Goal: Information Seeking & Learning: Check status

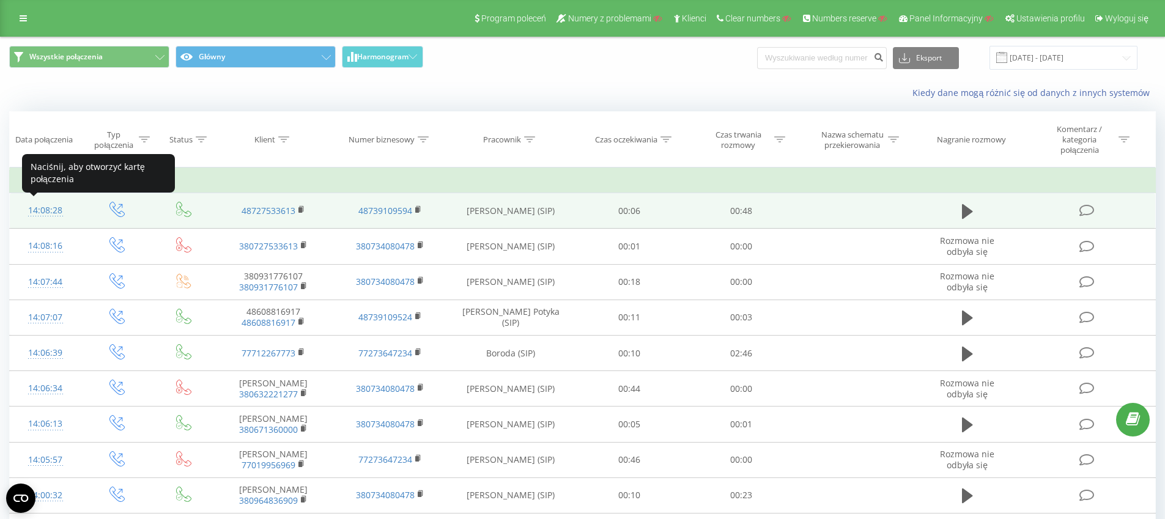
click at [54, 211] on div "14:08:28" at bounding box center [45, 211] width 47 height 24
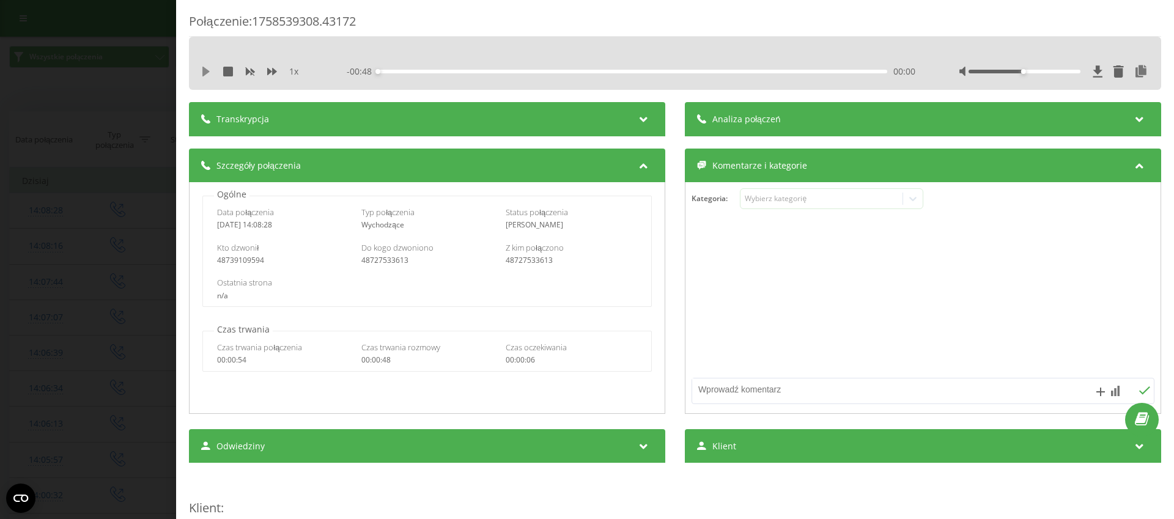
click at [207, 75] on icon at bounding box center [206, 72] width 10 height 10
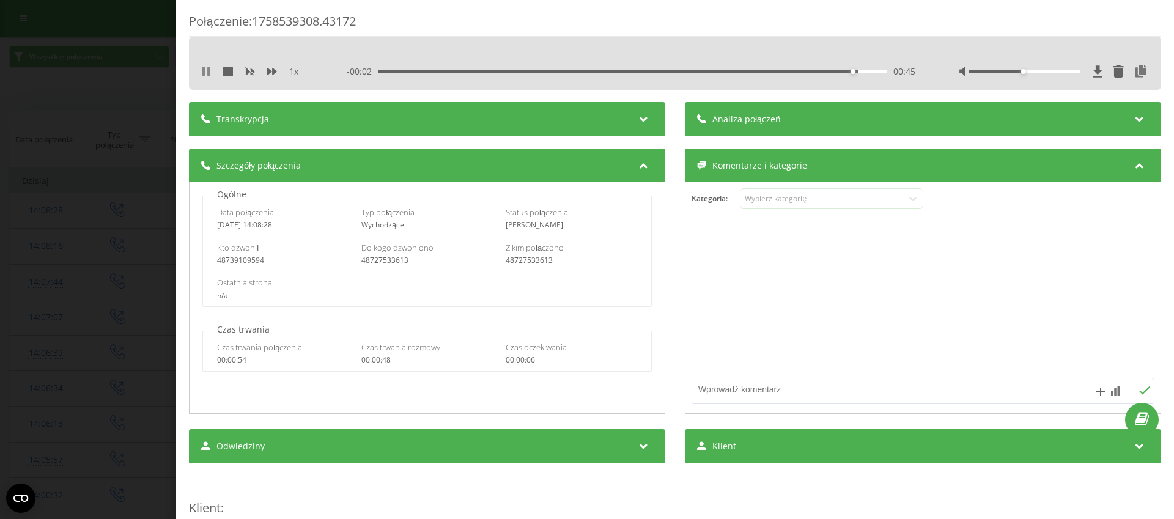
click at [208, 72] on icon at bounding box center [208, 72] width 2 height 10
click at [113, 60] on div "Połączenie : 1758539308.43172 1 x - 00:02 00:46 00:46 Transkrypcja Aby móc anal…" at bounding box center [587, 259] width 1174 height 519
